Goal: Task Accomplishment & Management: Use online tool/utility

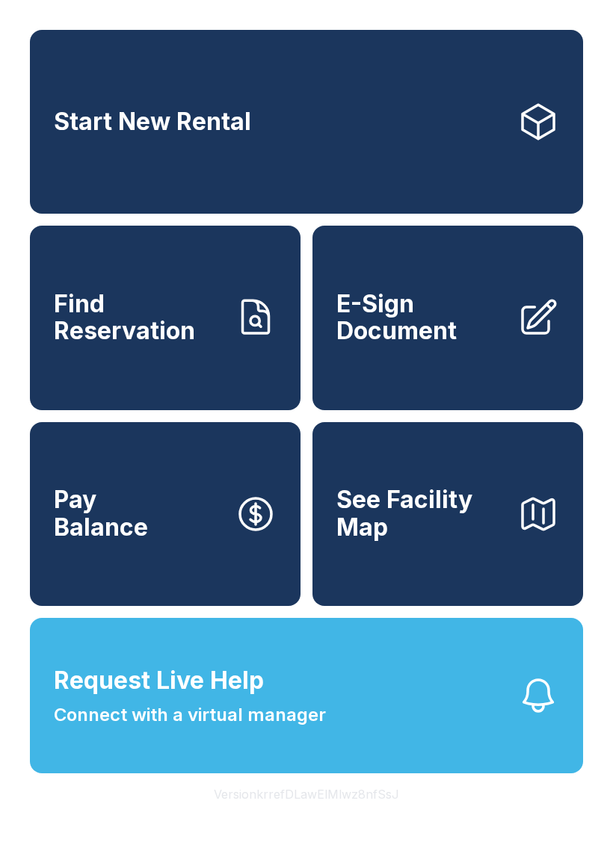
click at [447, 837] on div "Start New Rental Find Reservation E-Sign Document Pay Balance See Facility Map …" at bounding box center [306, 422] width 613 height 845
click at [579, 826] on div "Start New Rental Find Reservation E-Sign Document Pay Balance See Facility Map …" at bounding box center [306, 422] width 613 height 845
click at [611, 838] on div "Start New Rental Find Reservation E-Sign Document Pay Balance See Facility Map …" at bounding box center [306, 422] width 613 height 845
click at [204, 367] on link "Find Reservation" at bounding box center [165, 318] width 271 height 184
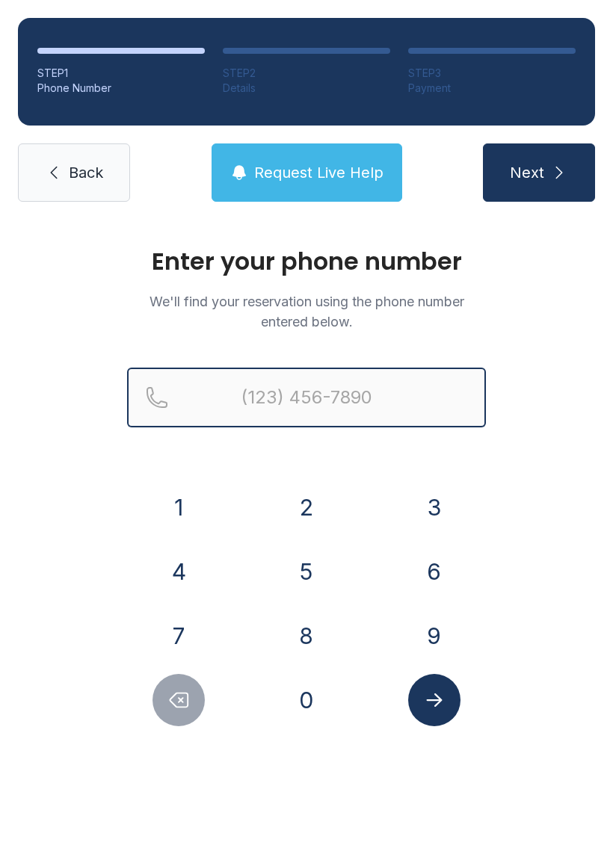
click at [404, 368] on input "Reservation phone number" at bounding box center [306, 398] width 359 height 60
type input "("
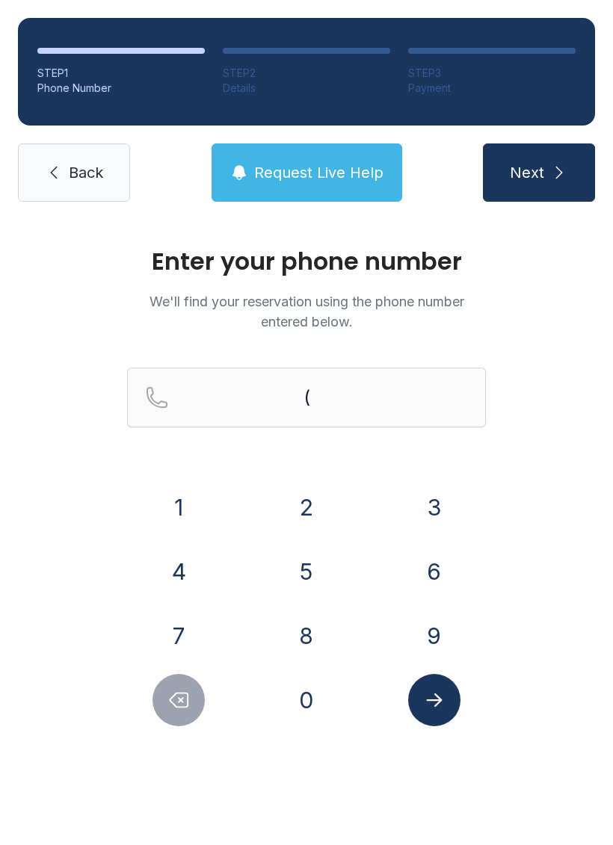
click at [582, 368] on div "Enter your phone number We'll find your reservation using the phone number ente…" at bounding box center [306, 503] width 613 height 567
click at [546, 472] on div "Enter your phone number We'll find your reservation using the phone number ente…" at bounding box center [306, 503] width 613 height 567
click at [315, 629] on button "8" at bounding box center [306, 636] width 52 height 52
click at [330, 704] on button "0" at bounding box center [306, 700] width 52 height 52
click at [435, 487] on button "3" at bounding box center [434, 507] width 52 height 52
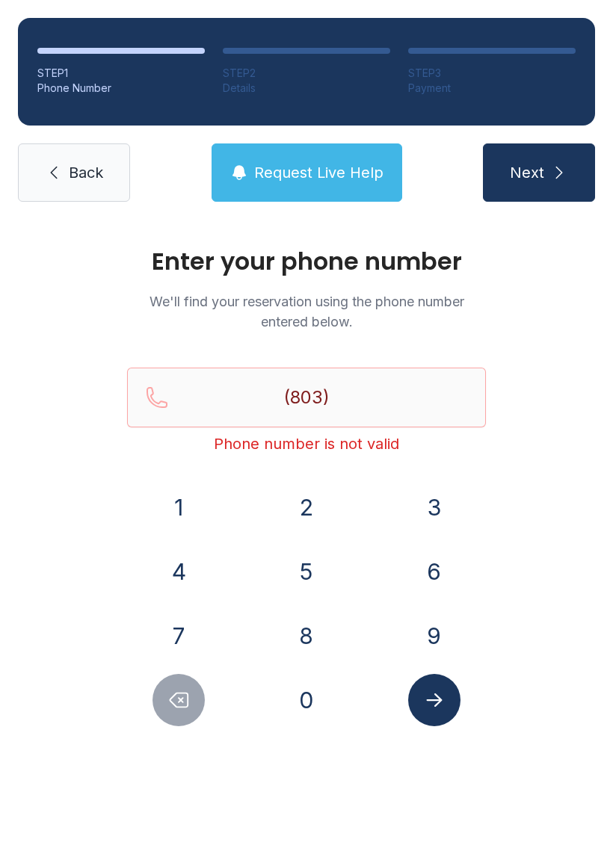
click at [196, 628] on button "7" at bounding box center [178, 636] width 52 height 52
click at [445, 570] on button "6" at bounding box center [434, 572] width 52 height 52
click at [181, 487] on button "1" at bounding box center [178, 507] width 52 height 52
click at [320, 578] on button "5" at bounding box center [306, 572] width 52 height 52
click at [185, 617] on button "7" at bounding box center [178, 636] width 52 height 52
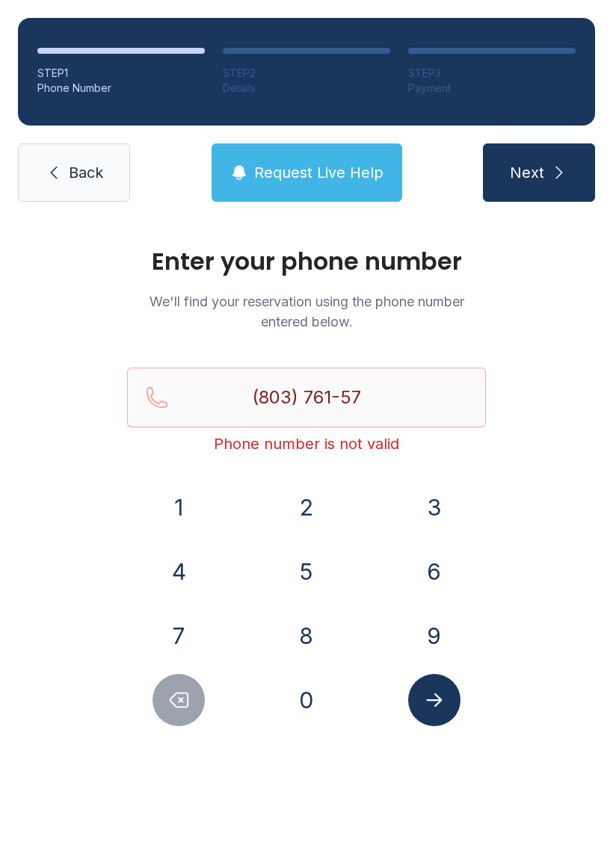
click at [436, 487] on button "3" at bounding box center [434, 507] width 52 height 52
click at [308, 712] on button "0" at bounding box center [306, 700] width 52 height 52
type input "[PHONE_NUMBER]"
click at [437, 710] on icon "Submit lookup form" at bounding box center [434, 700] width 22 height 22
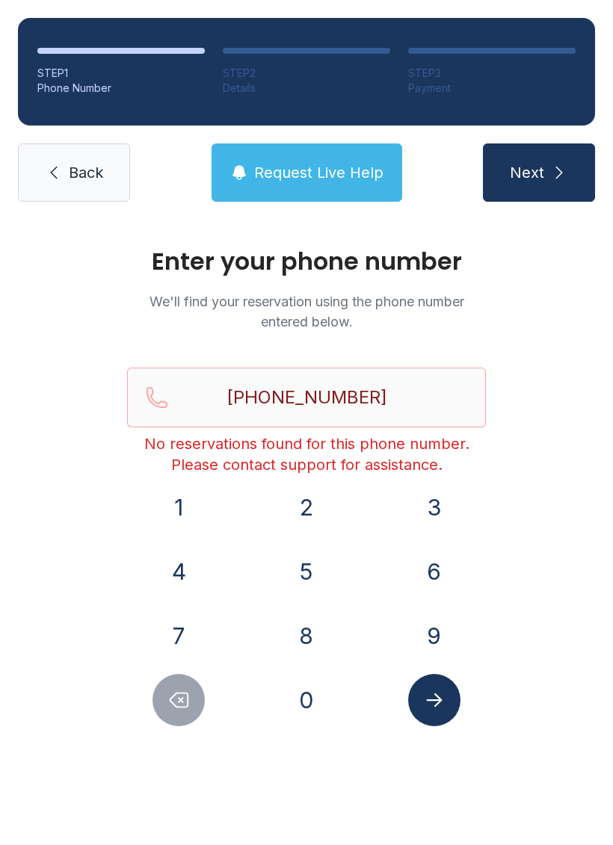
click at [70, 174] on span "Back" at bounding box center [86, 172] width 34 height 21
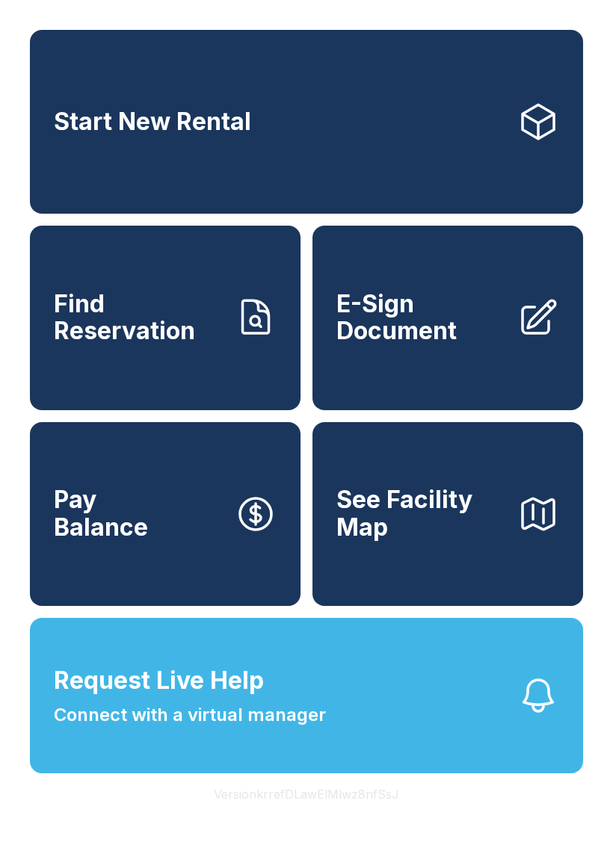
click at [553, 845] on div "Start New Rental Find Reservation E-Sign Document Pay Balance See Facility Map …" at bounding box center [306, 422] width 613 height 845
click at [420, 345] on span "E-Sign Document" at bounding box center [420, 318] width 169 height 55
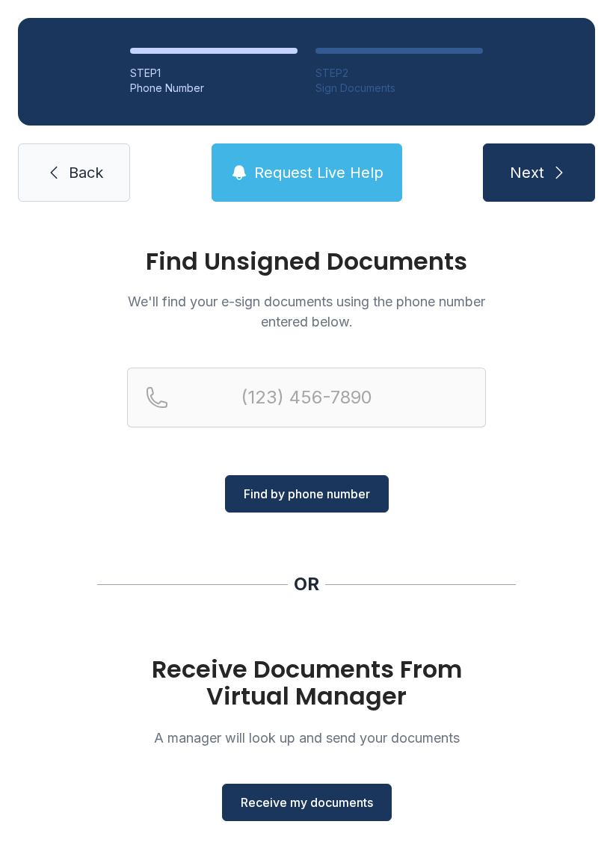
click at [342, 804] on span "Receive my documents" at bounding box center [307, 803] width 132 height 18
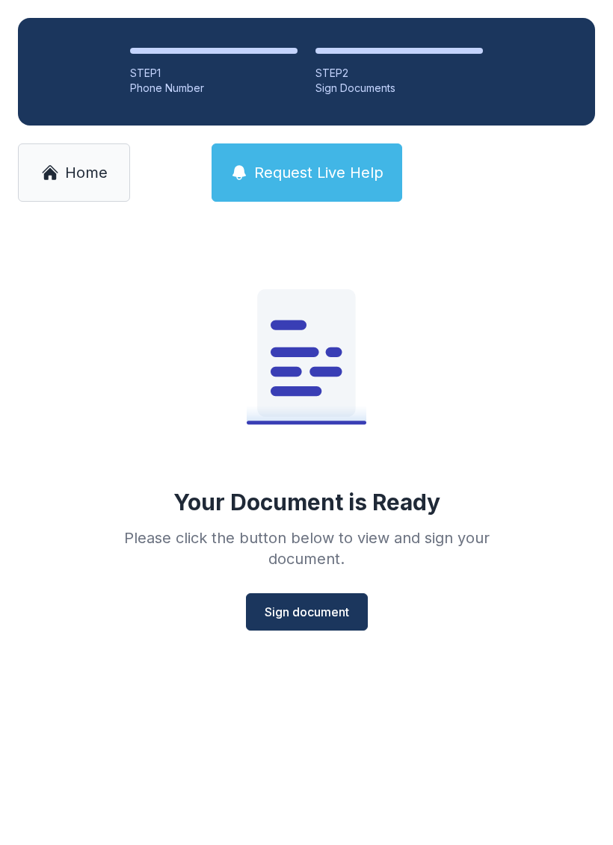
click at [348, 607] on span "Sign document" at bounding box center [307, 612] width 84 height 18
click at [100, 172] on span "Home" at bounding box center [86, 172] width 43 height 21
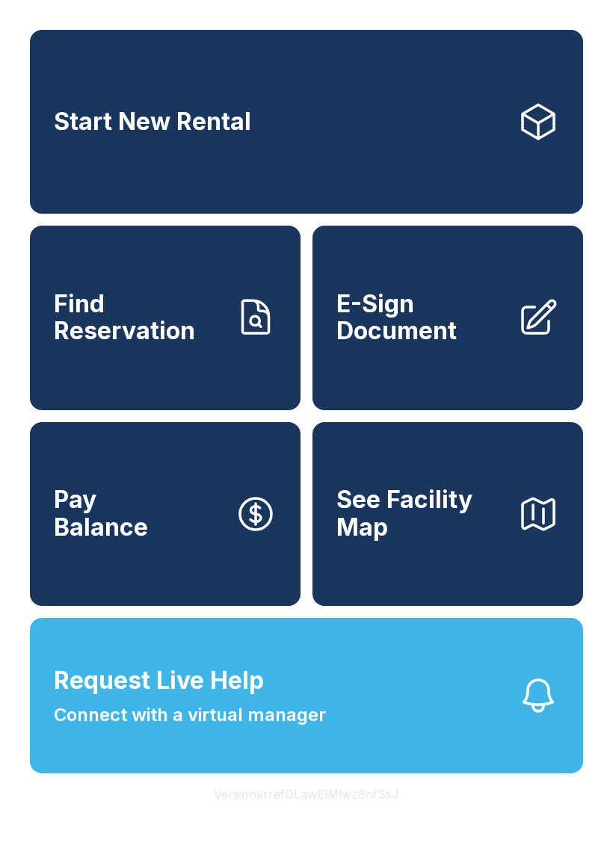
click at [494, 335] on span "E-Sign Document" at bounding box center [420, 318] width 169 height 55
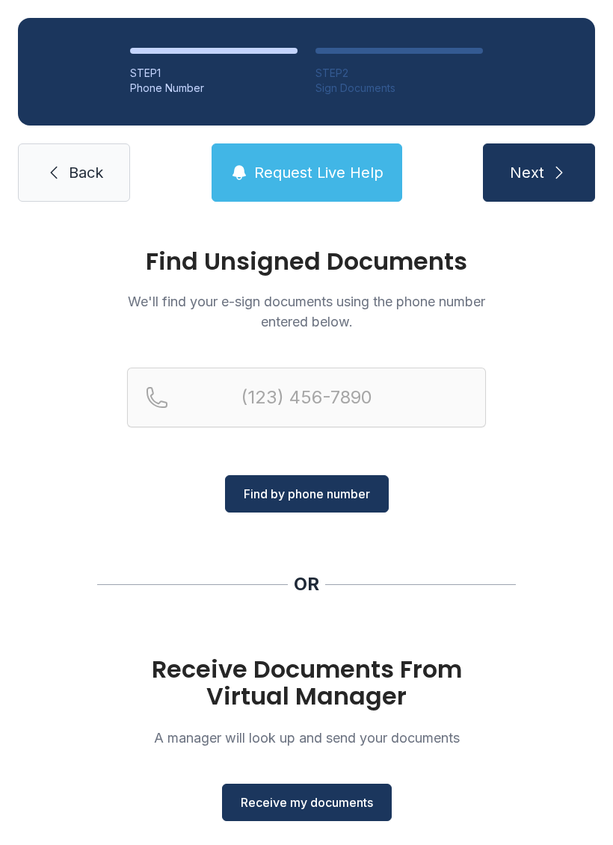
click at [282, 804] on span "Receive my documents" at bounding box center [307, 803] width 132 height 18
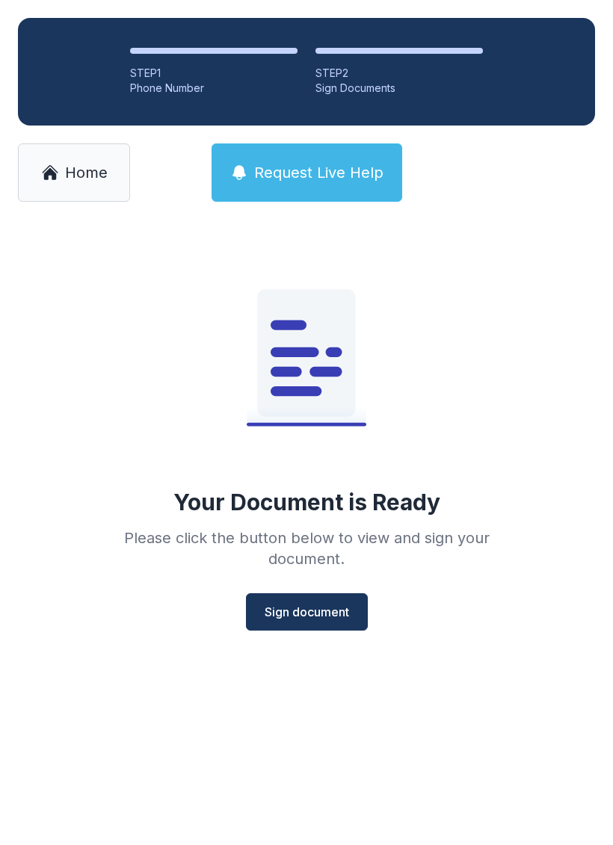
click at [348, 610] on span "Sign document" at bounding box center [307, 612] width 84 height 18
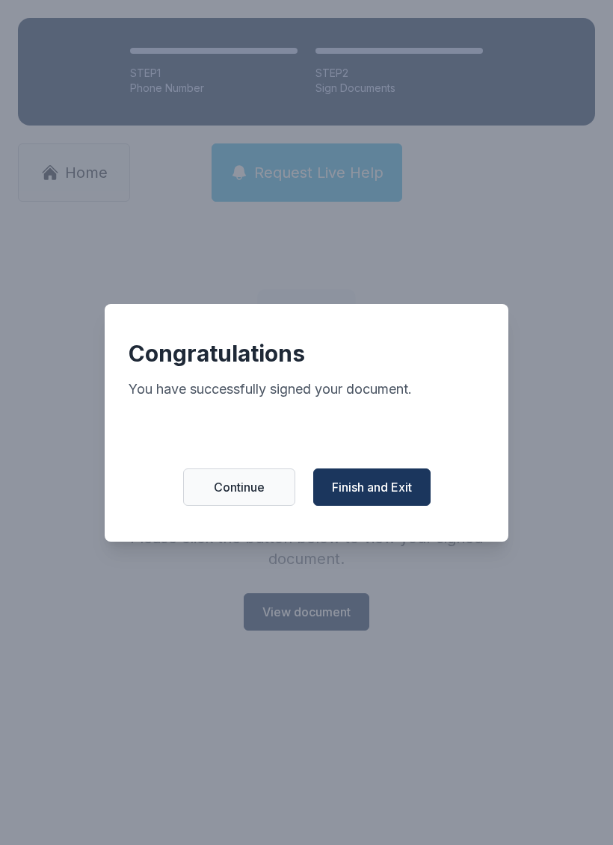
click at [411, 489] on span "Finish and Exit" at bounding box center [372, 487] width 80 height 18
